Goal: Task Accomplishment & Management: Use online tool/utility

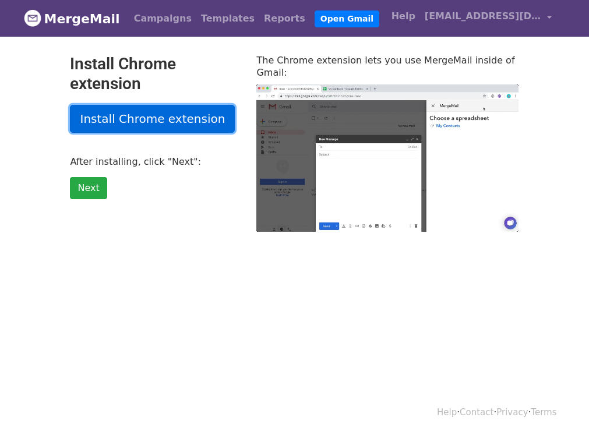
click at [109, 126] on link "Install Chrome extension" at bounding box center [152, 119] width 165 height 28
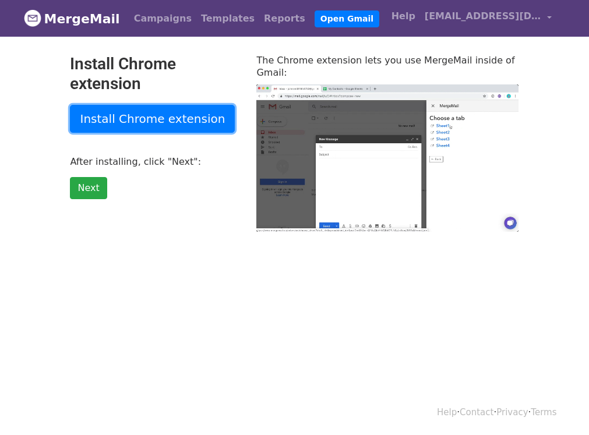
scroll to position [2, 0]
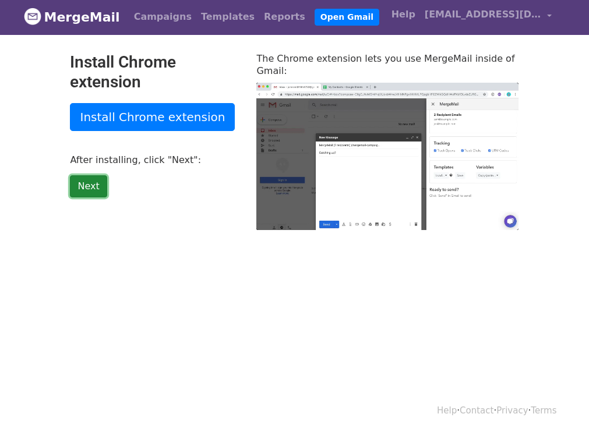
click at [98, 176] on link "Next" at bounding box center [88, 186] width 37 height 22
type input "41.09"
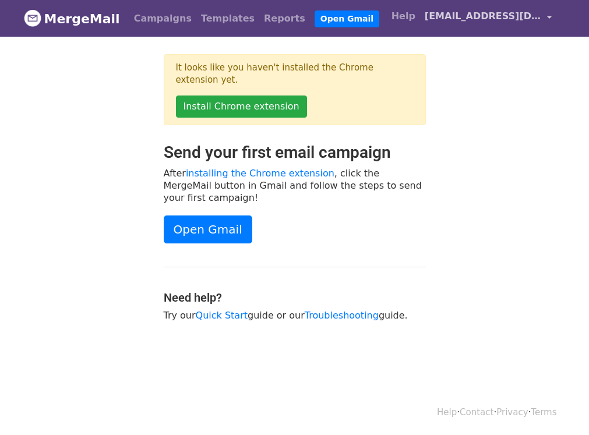
click at [537, 25] on link "[EMAIL_ADDRESS][DOMAIN_NAME]" at bounding box center [488, 18] width 136 height 27
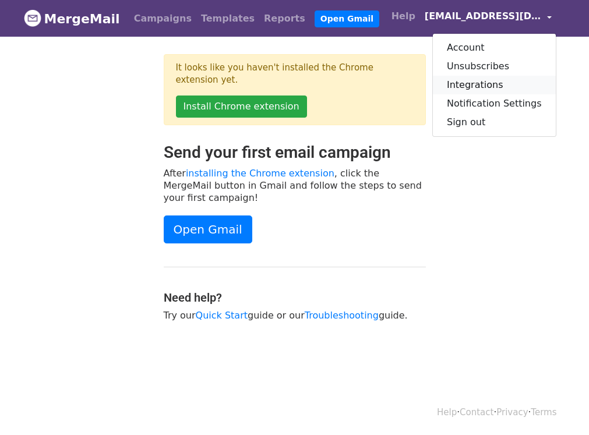
click at [479, 87] on link "Integrations" at bounding box center [494, 85] width 123 height 19
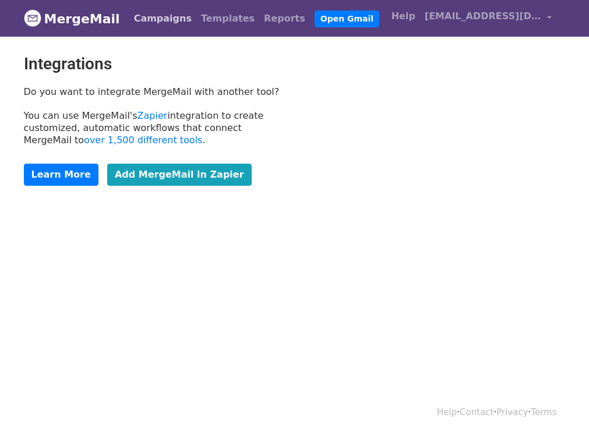
click at [129, 15] on link "Campaigns" at bounding box center [162, 18] width 67 height 23
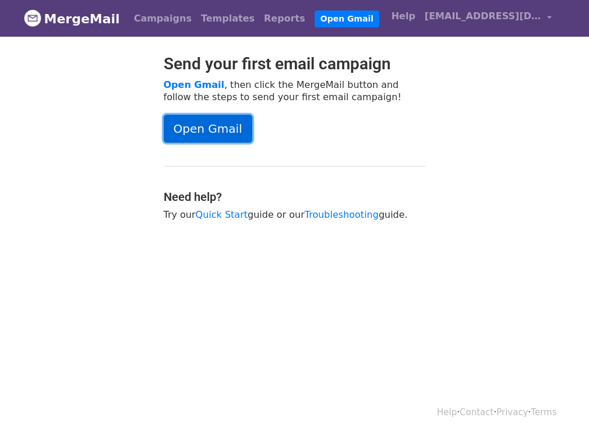
click at [214, 125] on link "Open Gmail" at bounding box center [208, 129] width 88 height 28
